Goal: Information Seeking & Learning: Learn about a topic

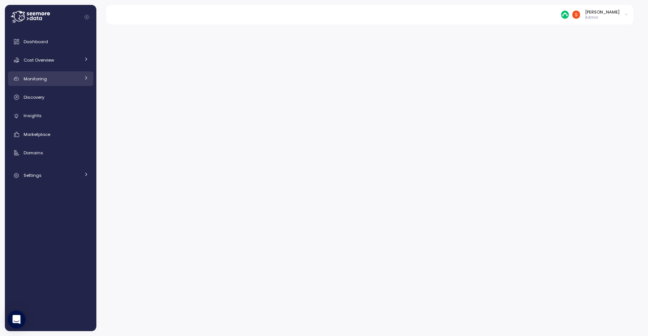
drag, startPoint x: 0, startPoint y: 0, endPoint x: 41, endPoint y: 76, distance: 86.7
click at [41, 76] on span "Monitoring" at bounding box center [35, 79] width 23 height 6
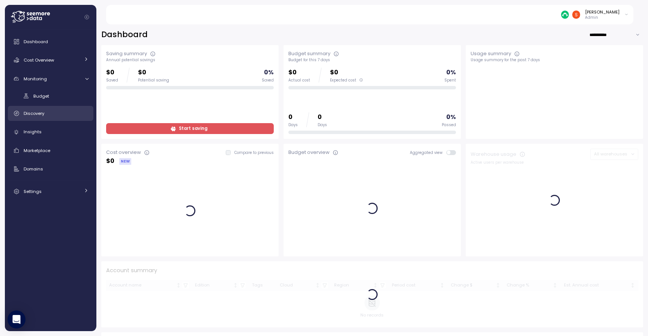
click at [38, 115] on span "Discovery" at bounding box center [34, 113] width 21 height 6
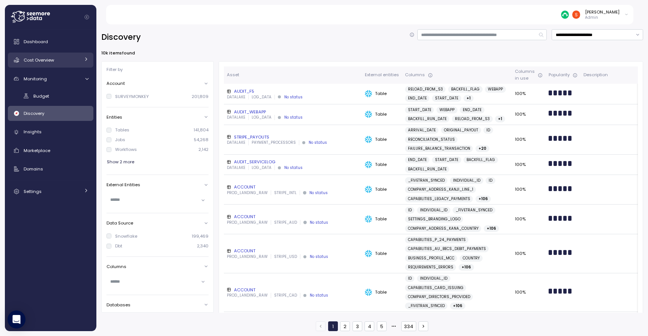
click at [48, 55] on link "Cost Overview" at bounding box center [50, 59] width 85 height 15
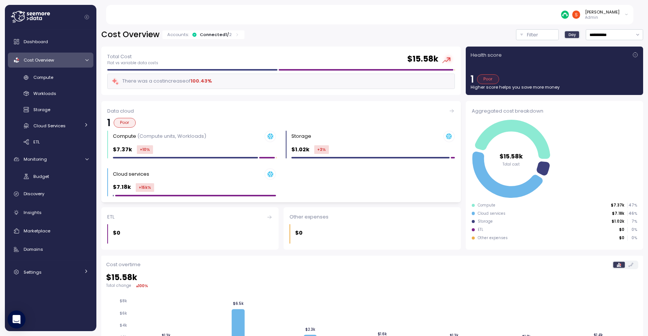
click at [131, 112] on div "Data cloud" at bounding box center [281, 110] width 348 height 7
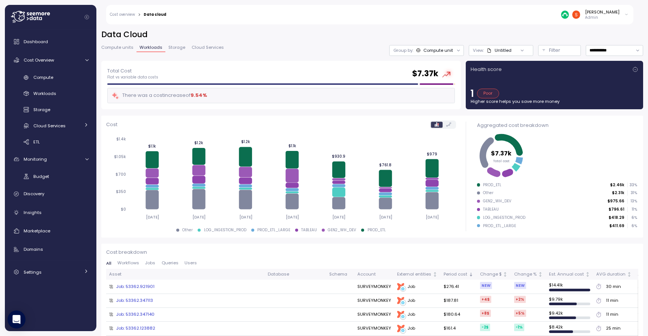
click at [117, 49] on span "Compute units" at bounding box center [117, 47] width 32 height 4
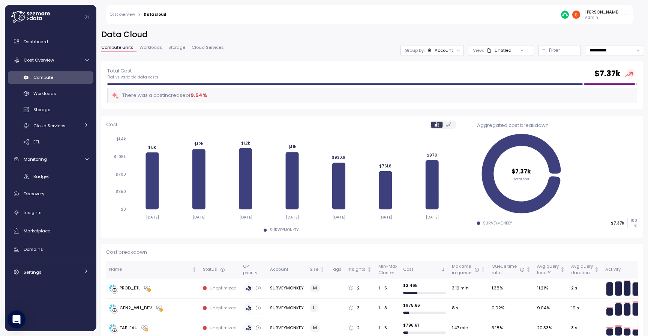
click at [198, 47] on span "Cloud Services" at bounding box center [208, 47] width 32 height 4
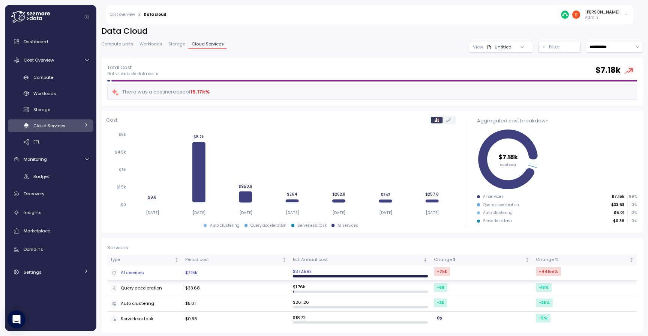
scroll to position [3, 0]
click at [132, 274] on div "AI services" at bounding box center [144, 272] width 69 height 7
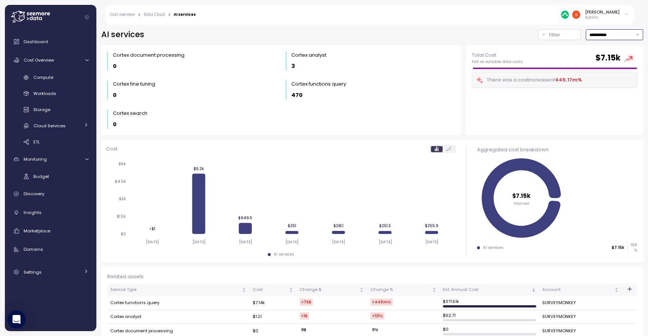
click at [586, 32] on input "**********" at bounding box center [614, 34] width 57 height 11
click at [564, 81] on span "Last 14 days" at bounding box center [562, 81] width 26 height 7
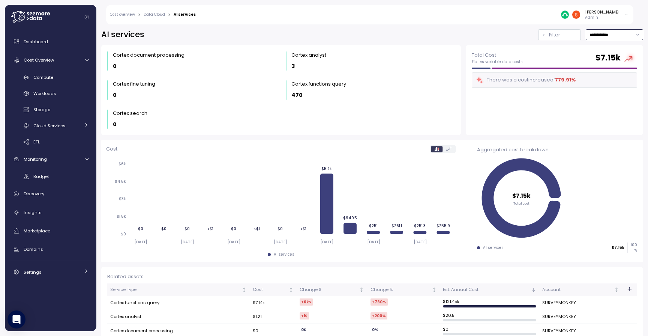
click at [587, 33] on input "**********" at bounding box center [614, 34] width 57 height 11
click at [557, 69] on span "Last 7 days" at bounding box center [561, 70] width 24 height 7
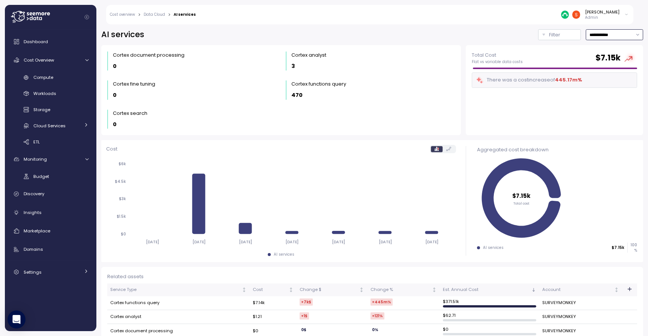
type input "**********"
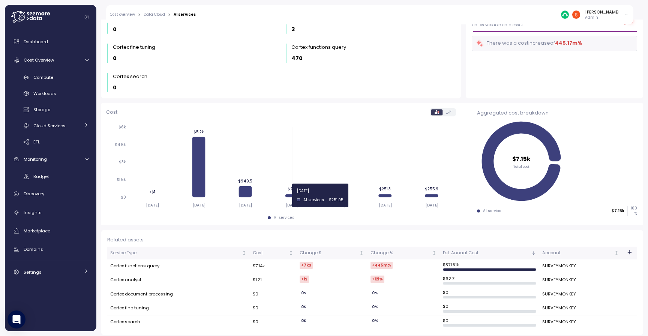
click at [292, 195] on icon at bounding box center [291, 195] width 13 height 3
click at [146, 263] on td "Cortex functions query" at bounding box center [178, 266] width 142 height 14
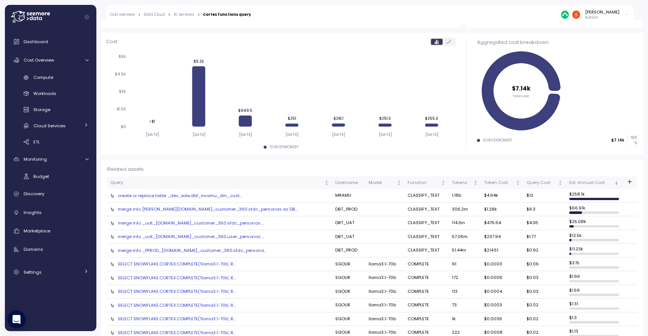
scroll to position [90, 0]
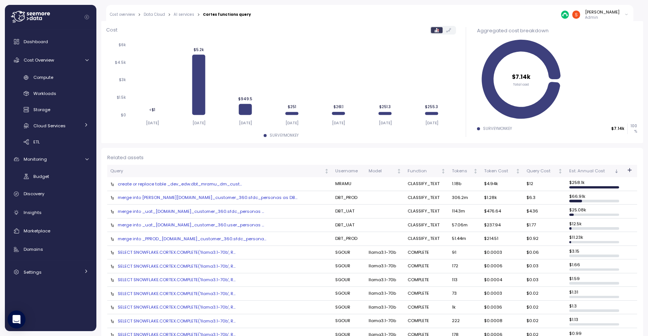
click at [205, 223] on div "merge into _uat_[DOMAIN_NAME]_customer_360.user_personas ..." at bounding box center [219, 225] width 219 height 6
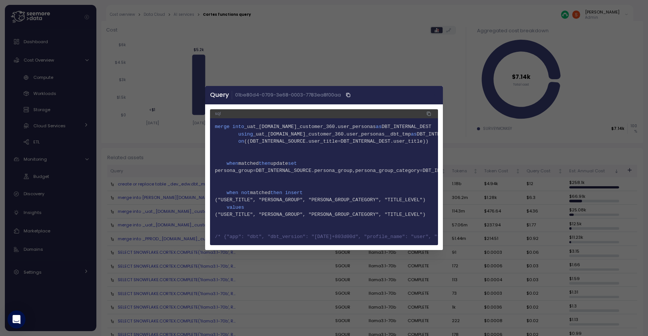
click at [433, 96] on icon "button" at bounding box center [435, 95] width 6 height 6
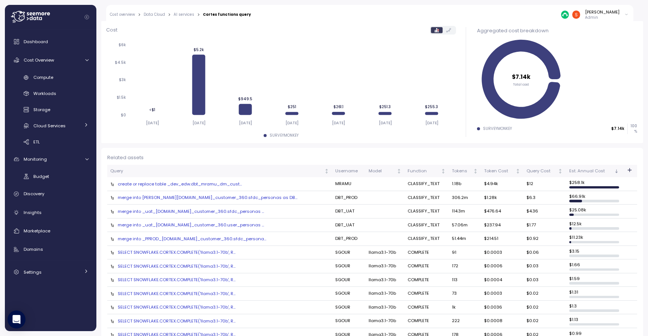
click at [159, 181] on div "create or replace table _dev_edw.dbt_mramu_dm_cust..." at bounding box center [219, 184] width 219 height 6
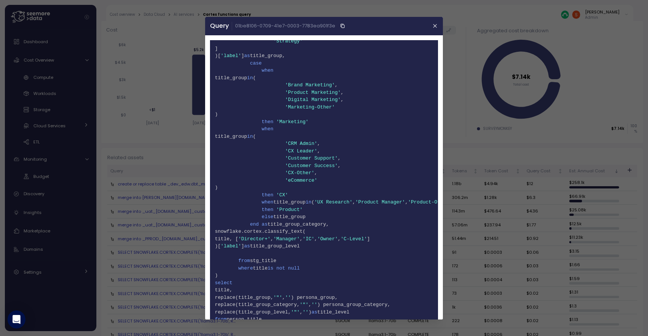
scroll to position [265, 0]
drag, startPoint x: 255, startPoint y: 222, endPoint x: 338, endPoint y: 221, distance: 82.5
click at [338, 228] on span "61 snowflake.cortex.classify_text(" at bounding box center [324, 231] width 218 height 7
click at [435, 26] on icon "button" at bounding box center [434, 25] width 3 height 3
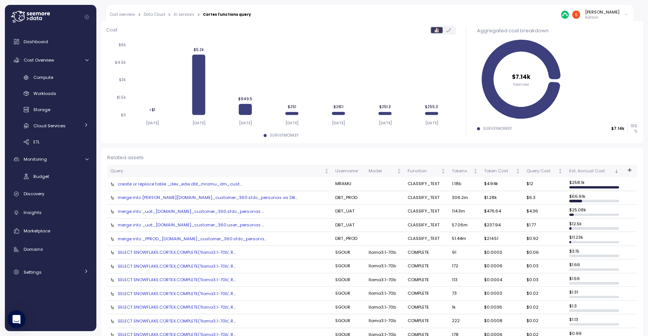
click at [208, 182] on div "create or replace table _dev_edw.dbt_mramu_dm_cust..." at bounding box center [219, 184] width 219 height 6
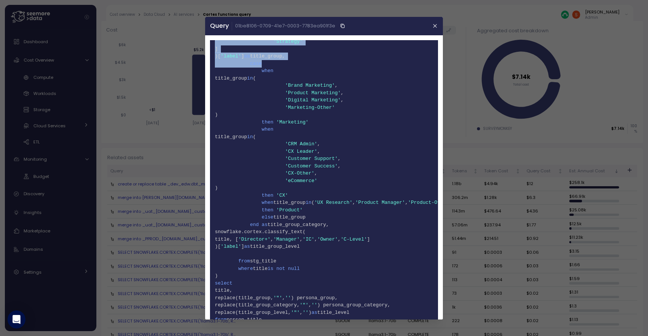
drag, startPoint x: 381, startPoint y: 30, endPoint x: 309, endPoint y: 53, distance: 75.4
click at [309, 53] on section "Query 01be8106-0709-41e7-0003-7783ea901f3e sql 1 create or replace table _dev_e…" at bounding box center [324, 168] width 238 height 302
click at [333, 199] on span "'UX Research'" at bounding box center [333, 202] width 38 height 6
click at [438, 27] on header "Query 01be8106-0709-41e7-0003-7783ea901f3e" at bounding box center [324, 26] width 238 height 18
click at [435, 29] on icon "button" at bounding box center [435, 26] width 6 height 6
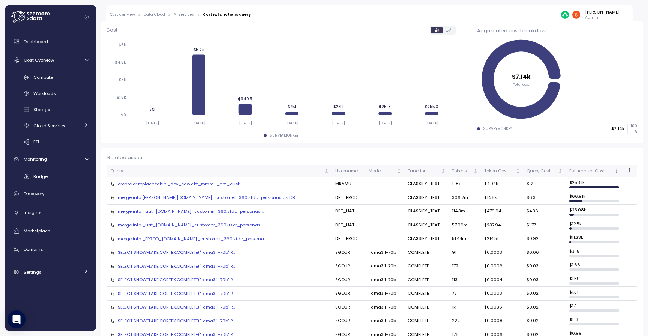
click at [126, 182] on div "create or replace table _dev_edw.dbt_mramu_dm_cust..." at bounding box center [219, 184] width 219 height 6
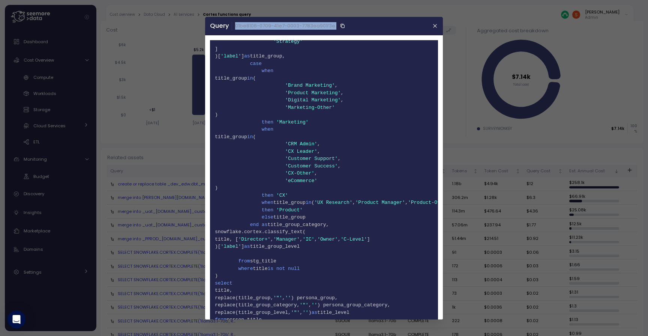
drag, startPoint x: 369, startPoint y: 27, endPoint x: 244, endPoint y: 38, distance: 126.1
click at [244, 35] on header "Query 01be8106-0709-41e7-0003-7783ea901f3e" at bounding box center [324, 26] width 238 height 18
click at [374, 24] on header "Query 01be8106-0709-41e7-0003-7783ea901f3e" at bounding box center [324, 26] width 238 height 18
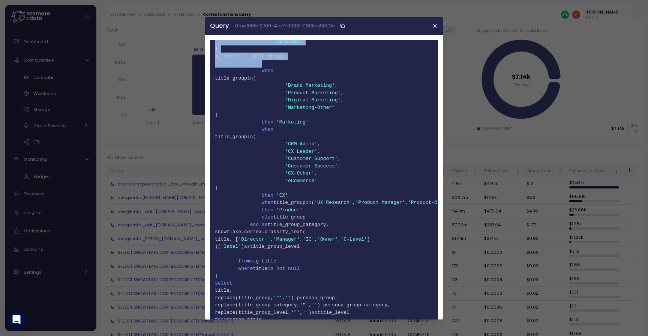
drag, startPoint x: 418, startPoint y: 30, endPoint x: 403, endPoint y: 53, distance: 28.2
click at [403, 53] on section "Query 01be8106-0709-41e7-0003-7783ea901f3e sql 1 create or replace table _dev_e…" at bounding box center [324, 168] width 238 height 302
click at [436, 21] on header "Query 01be8106-0709-41e7-0003-7783ea901f3e" at bounding box center [324, 26] width 238 height 18
click at [436, 28] on icon "button" at bounding box center [435, 26] width 6 height 6
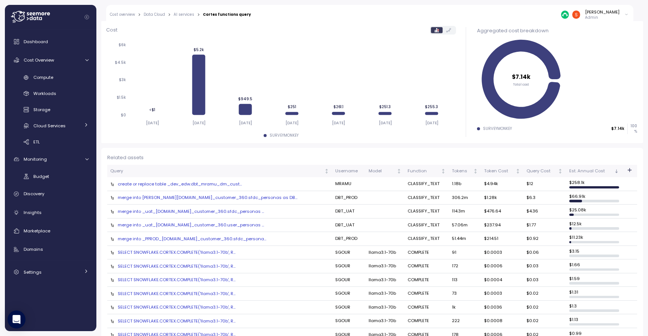
click at [120, 183] on div "create or replace table _dev_edw.dbt_mramu_dm_cust..." at bounding box center [219, 184] width 219 height 6
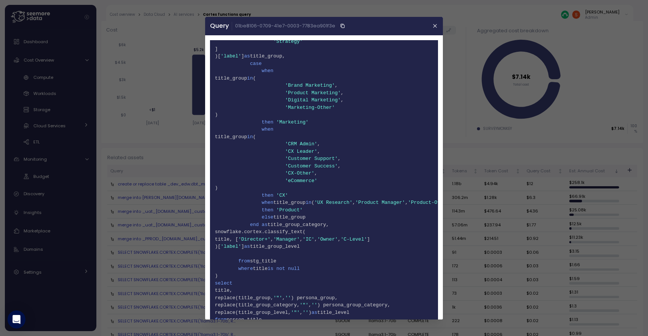
drag, startPoint x: 250, startPoint y: 222, endPoint x: 342, endPoint y: 222, distance: 91.9
click at [342, 228] on span "61 snowflake.cortex.classify_text(" at bounding box center [324, 231] width 218 height 7
click at [439, 27] on header "Query 01be8106-0709-41e7-0003-7783ea901f3e" at bounding box center [324, 26] width 238 height 18
click at [433, 28] on icon "button" at bounding box center [435, 26] width 6 height 6
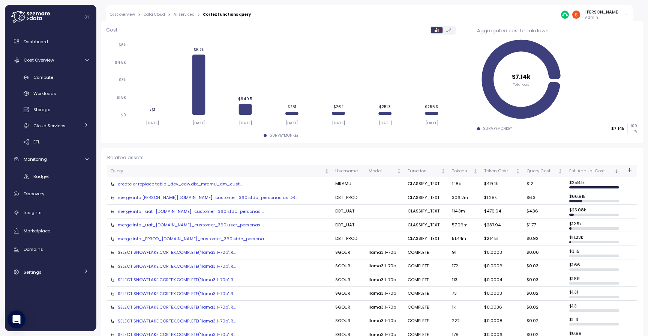
click at [194, 182] on div "create or replace table _dev_edw.dbt_mramu_dm_cust..." at bounding box center [219, 184] width 219 height 6
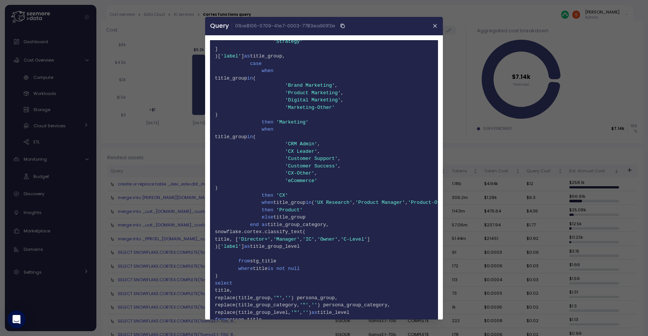
drag, startPoint x: 251, startPoint y: 220, endPoint x: 338, endPoint y: 218, distance: 87.4
click at [338, 228] on span "61 snowflake.cortex.classify_text(" at bounding box center [324, 231] width 218 height 7
copy span "snowflake.cortex.classify_text"
click at [436, 26] on icon "button" at bounding box center [435, 26] width 6 height 6
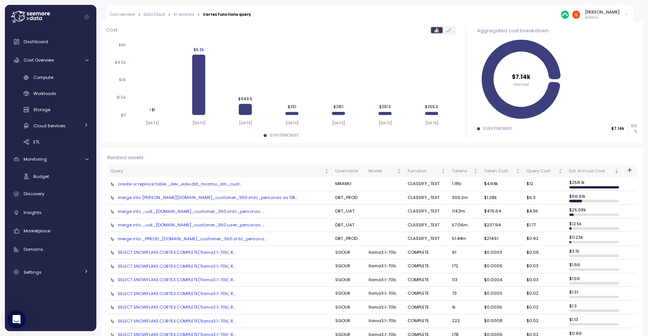
click at [187, 183] on div "create or replace table _dev_edw.dbt_mramu_dm_cust..." at bounding box center [219, 184] width 219 height 6
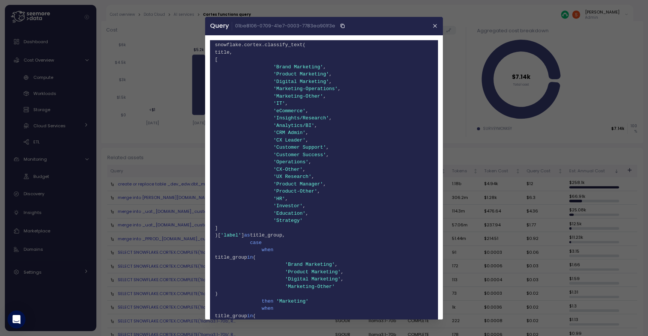
scroll to position [92, 0]
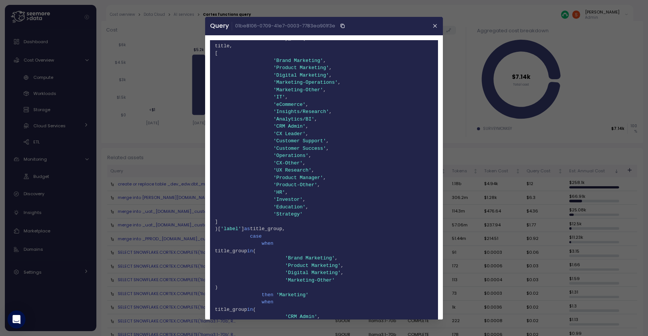
click at [438, 24] on header "Query 01be8106-0709-41e7-0003-7783ea901f3e" at bounding box center [324, 26] width 238 height 18
click at [434, 27] on icon "button" at bounding box center [434, 25] width 3 height 3
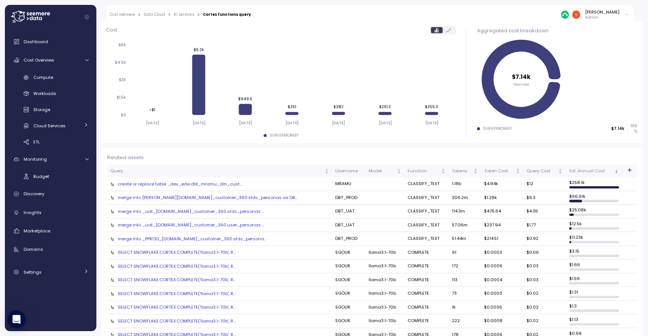
scroll to position [75, 0]
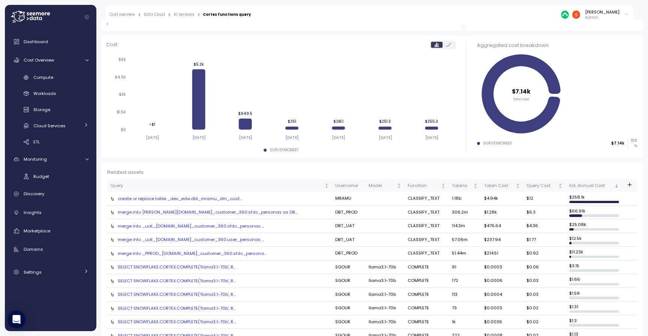
click at [150, 14] on link "Data Cloud" at bounding box center [154, 15] width 21 height 4
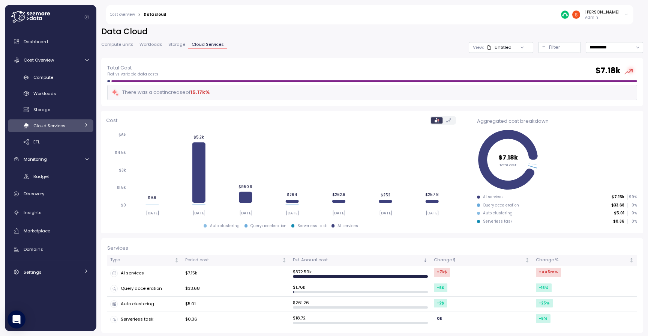
click at [128, 15] on link "Cost overview" at bounding box center [122, 15] width 25 height 4
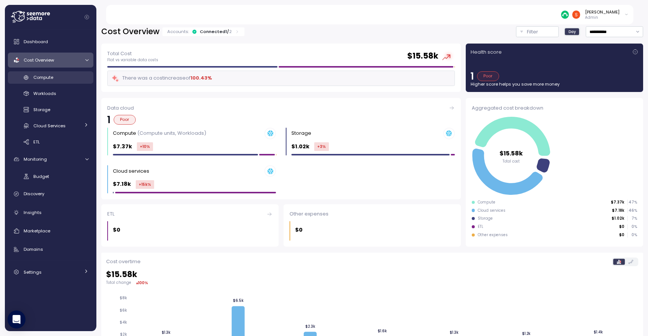
click at [48, 79] on span "Compute" at bounding box center [43, 77] width 20 height 6
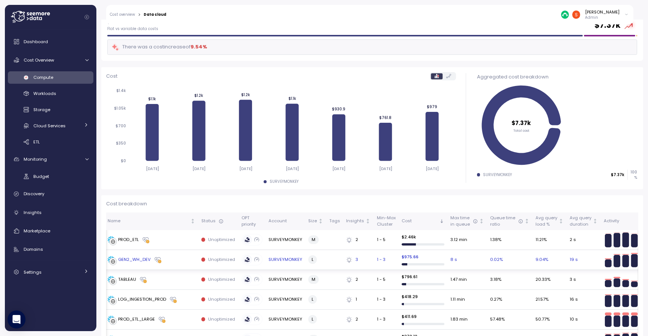
scroll to position [48, 0]
click at [126, 259] on div "GEN2_WH_DEV" at bounding box center [134, 259] width 33 height 7
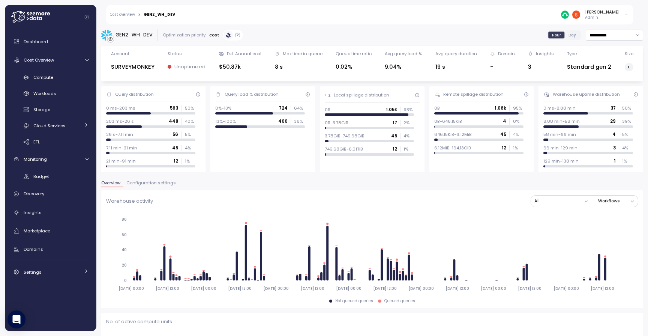
click at [36, 79] on span "Compute" at bounding box center [43, 77] width 20 height 6
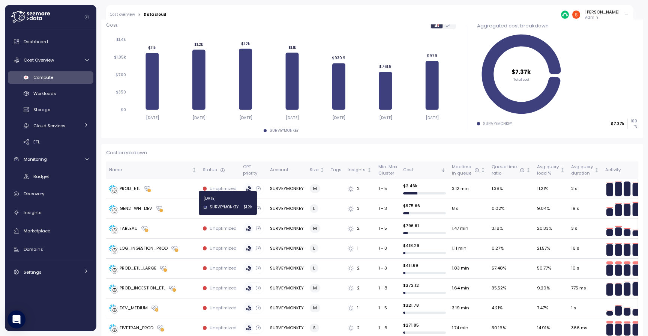
scroll to position [106, 0]
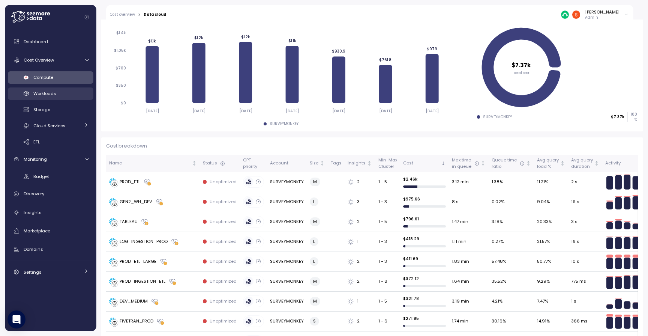
click at [43, 95] on span "Workloads" at bounding box center [44, 93] width 23 height 6
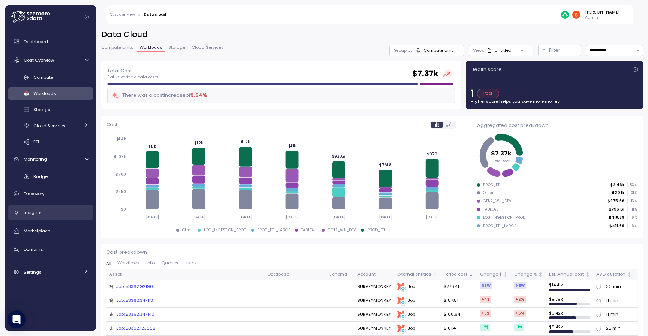
click at [36, 213] on span "Insights" at bounding box center [33, 212] width 18 height 6
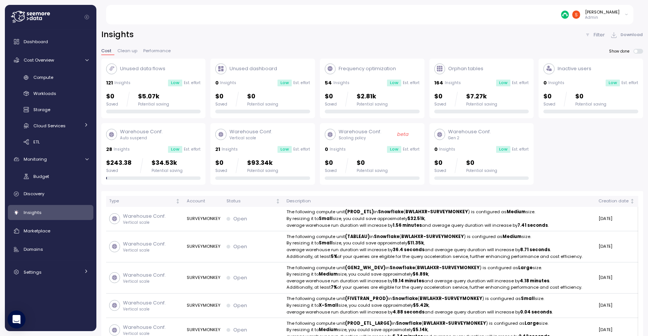
click at [138, 151] on div "28 Insights Low Est. effort" at bounding box center [153, 148] width 95 height 7
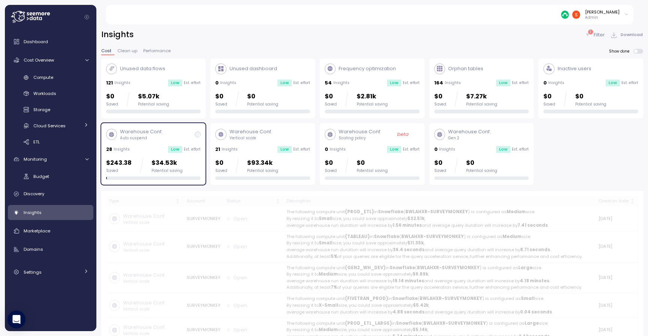
click at [141, 135] on p "Auto suspend" at bounding box center [141, 137] width 43 height 5
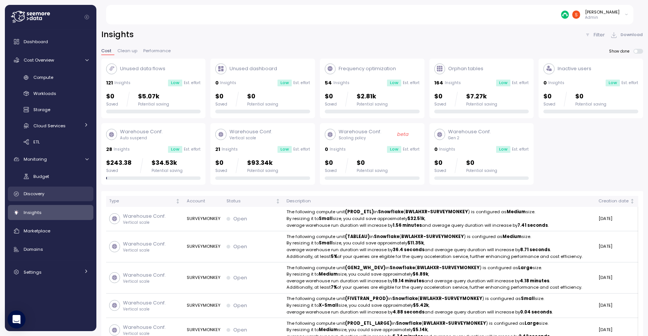
click at [33, 196] on span "Discovery" at bounding box center [34, 193] width 21 height 6
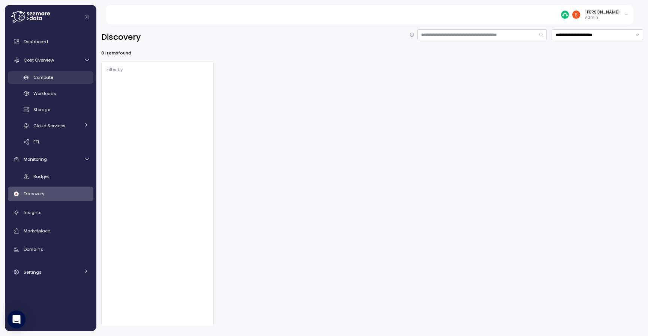
click at [60, 78] on div "Compute" at bounding box center [60, 76] width 55 height 7
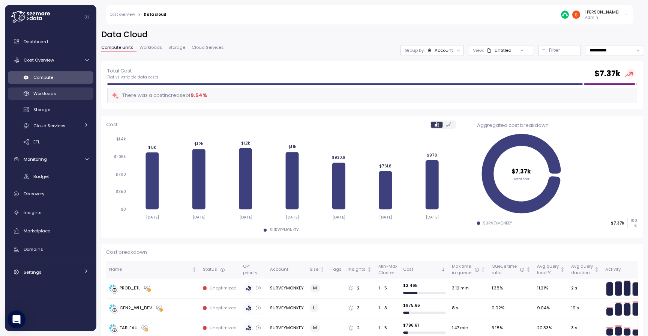
click at [40, 94] on span "Workloads" at bounding box center [44, 93] width 23 height 6
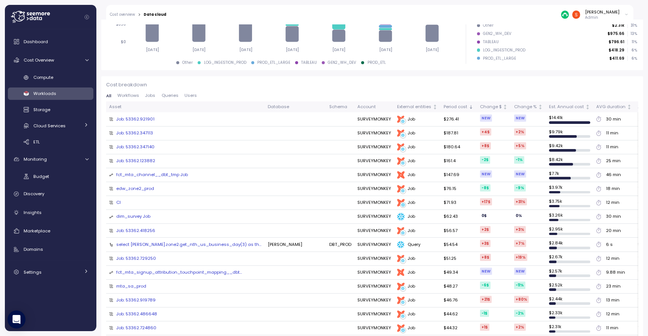
scroll to position [168, 0]
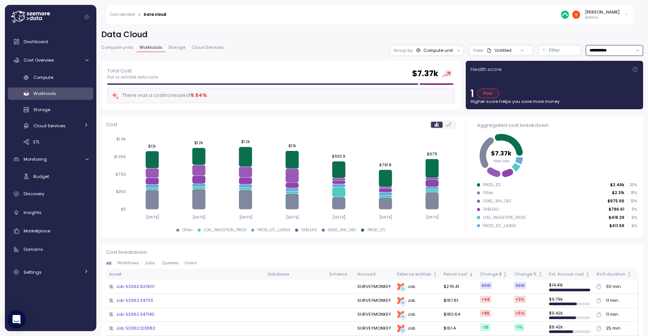
click at [586, 52] on input "**********" at bounding box center [614, 50] width 57 height 11
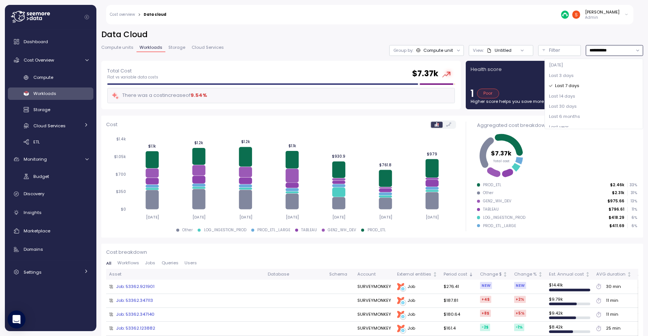
click at [567, 97] on span "Last 14 days" at bounding box center [562, 96] width 26 height 7
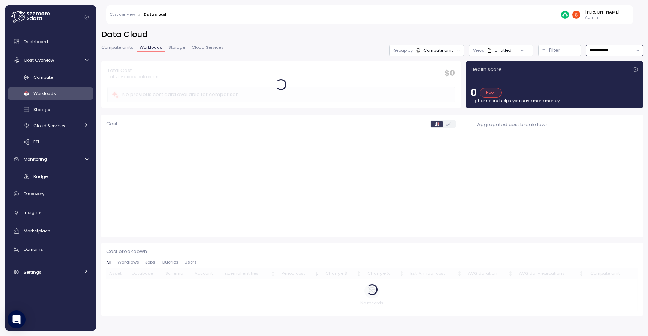
type input "**********"
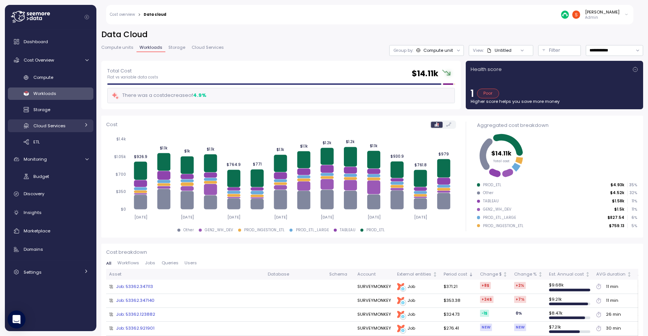
click at [50, 129] on div "Cloud Services" at bounding box center [56, 125] width 46 height 7
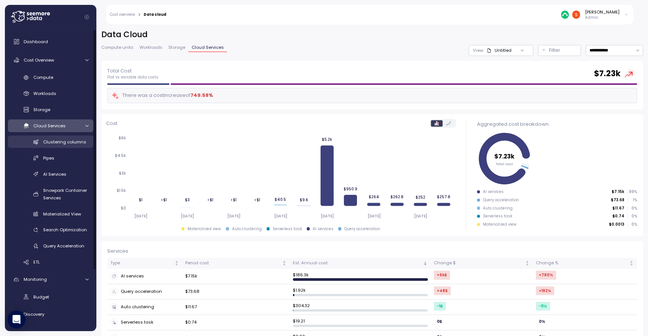
click at [54, 144] on span "Clustering columns" at bounding box center [64, 142] width 43 height 6
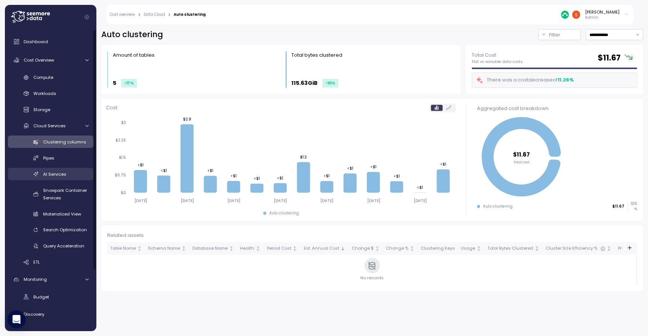
click at [46, 174] on span "AI Services" at bounding box center [54, 174] width 23 height 6
